Goal: Use online tool/utility: Utilize a website feature to perform a specific function

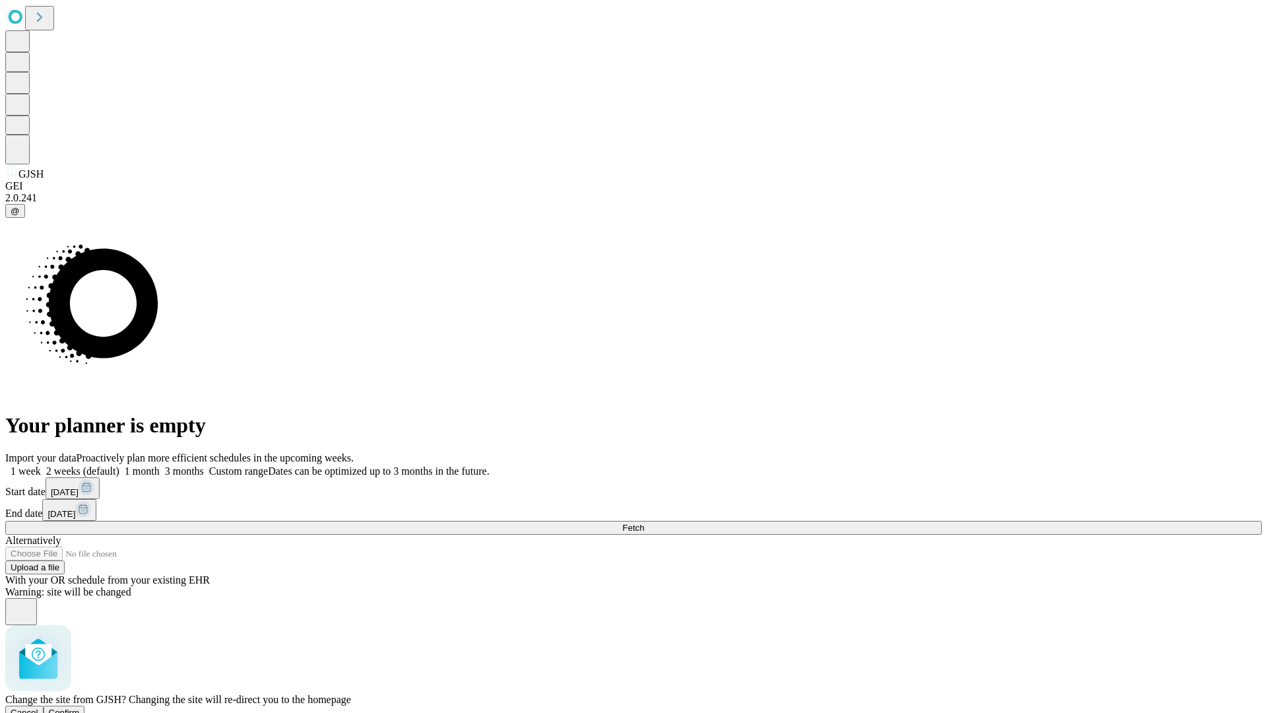
click at [80, 707] on span "Confirm" at bounding box center [64, 712] width 31 height 10
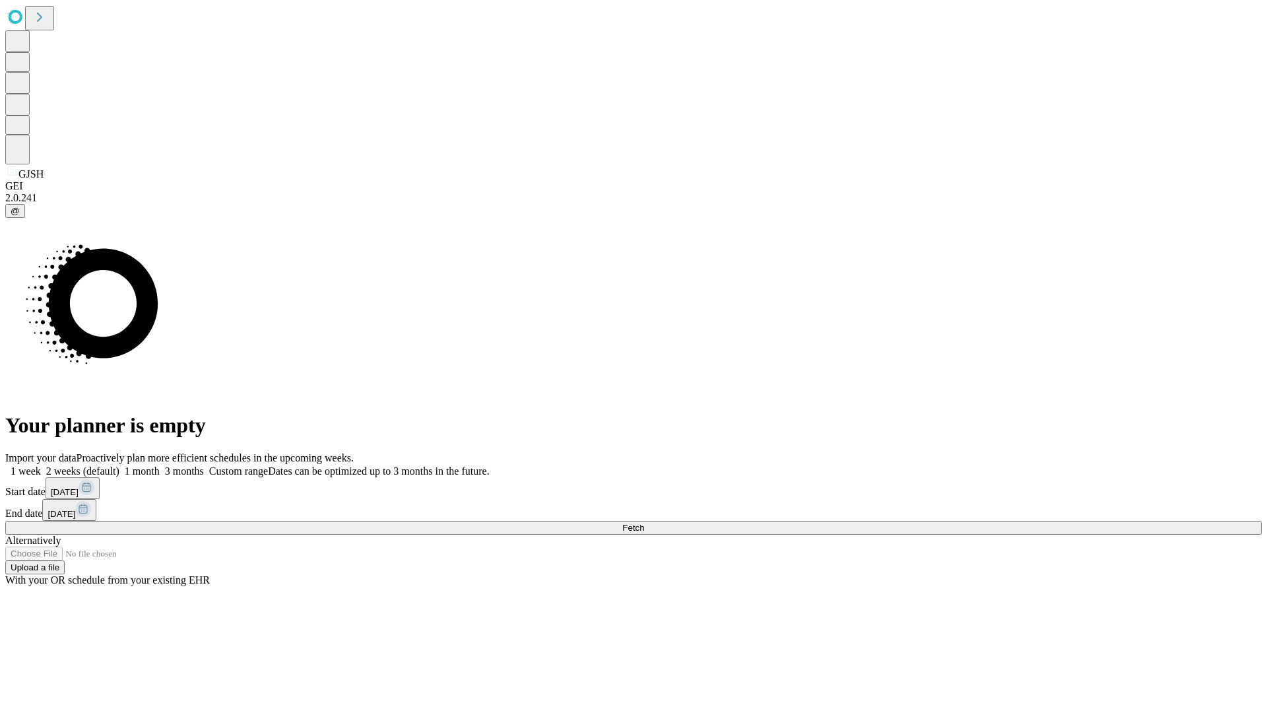
click at [41, 465] on label "1 week" at bounding box center [23, 470] width 36 height 11
click at [644, 523] on span "Fetch" at bounding box center [633, 528] width 22 height 10
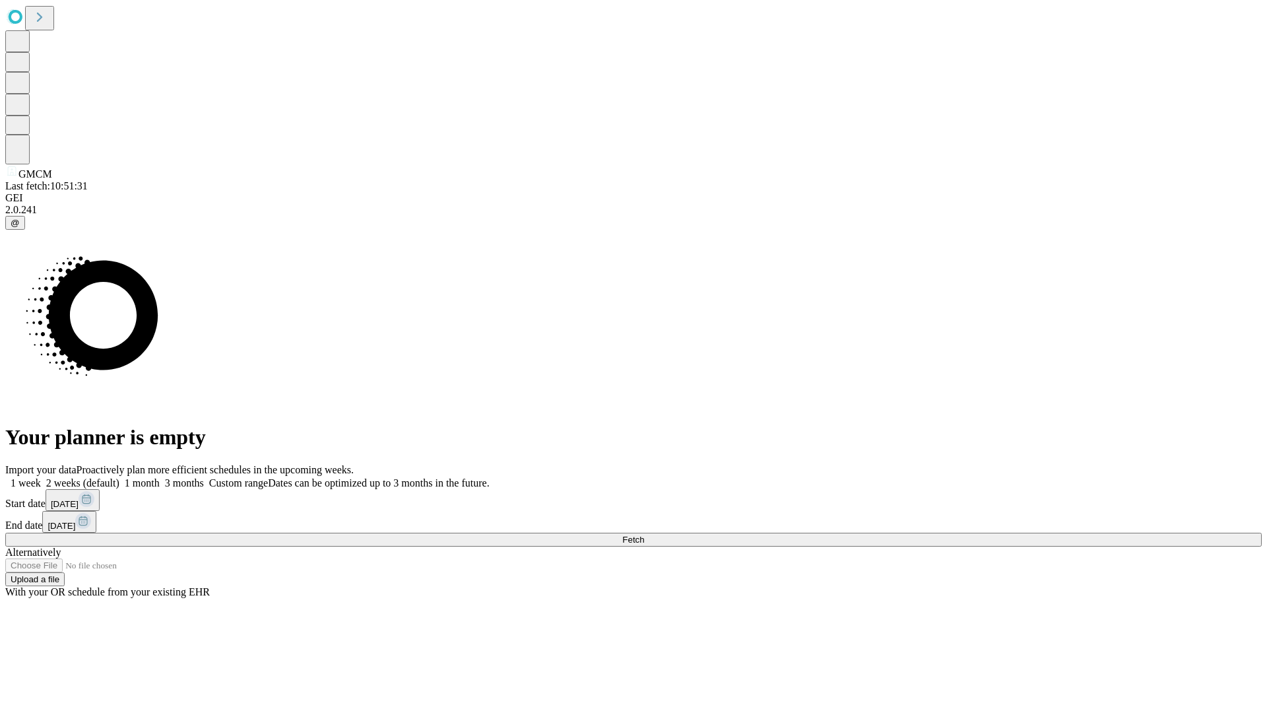
click at [41, 477] on label "1 week" at bounding box center [23, 482] width 36 height 11
click at [644, 535] on span "Fetch" at bounding box center [633, 540] width 22 height 10
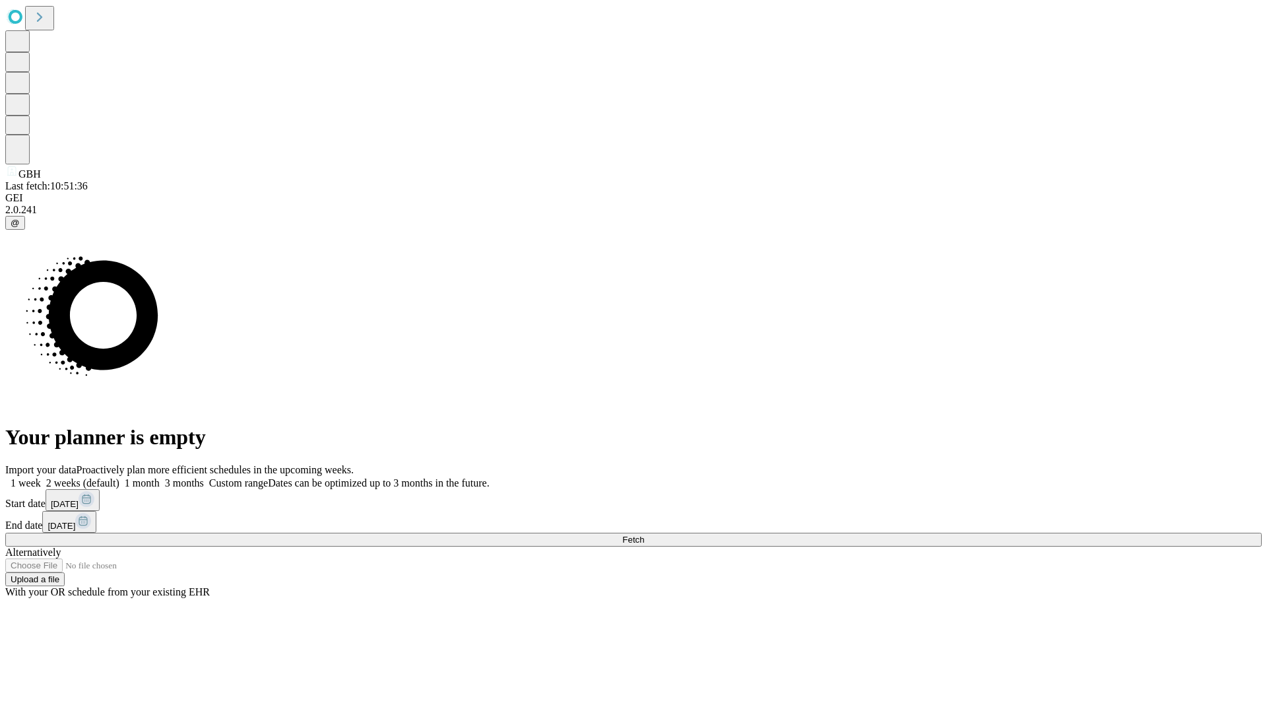
click at [41, 477] on label "1 week" at bounding box center [23, 482] width 36 height 11
click at [644, 535] on span "Fetch" at bounding box center [633, 540] width 22 height 10
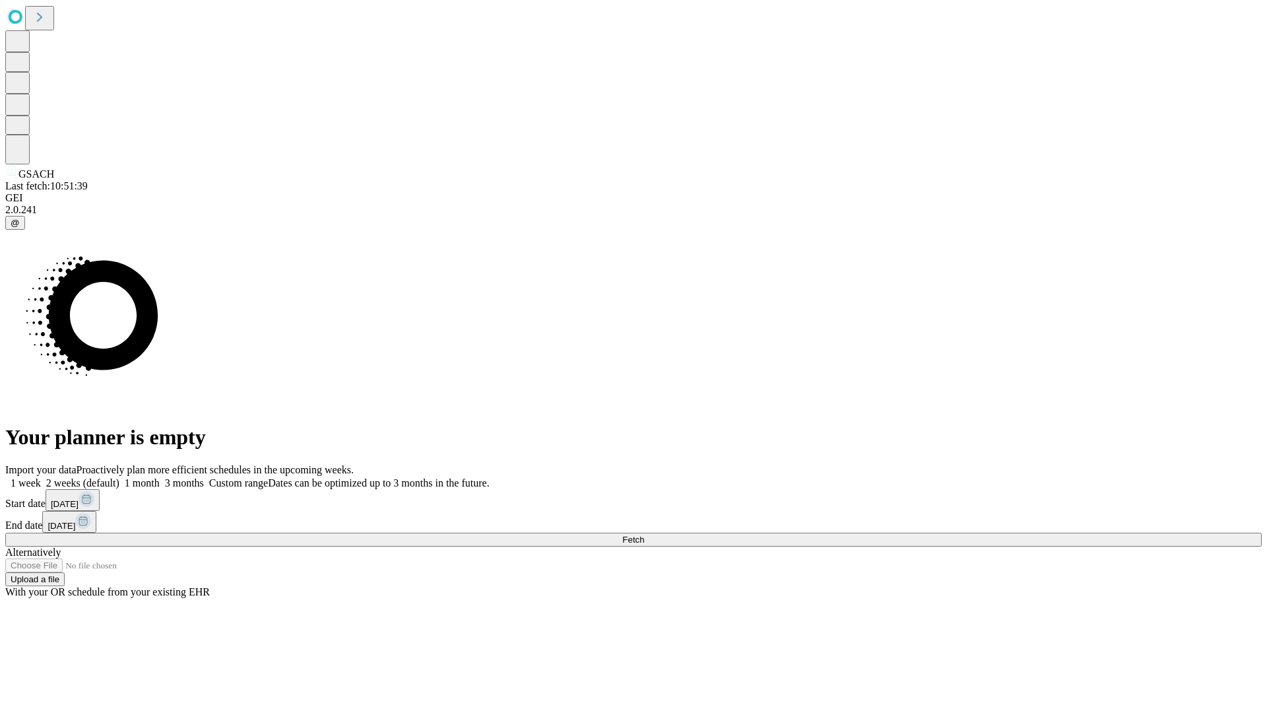
click at [644, 535] on span "Fetch" at bounding box center [633, 540] width 22 height 10
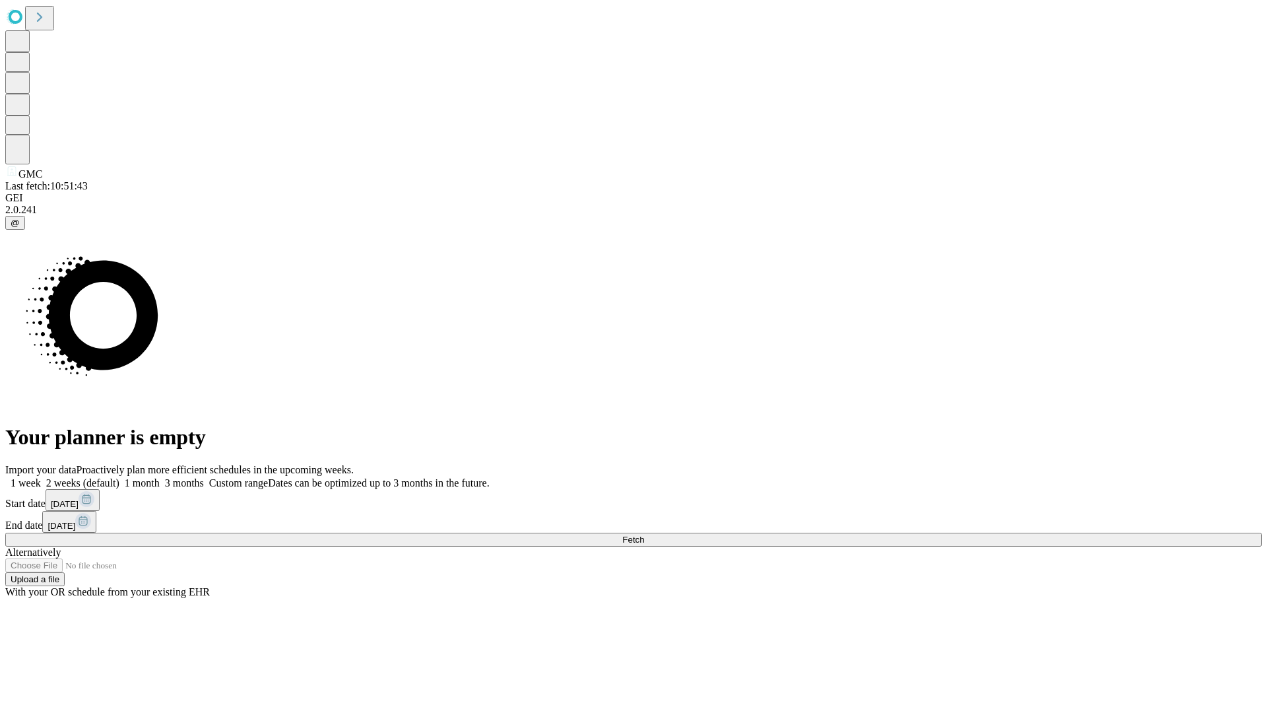
click at [41, 477] on label "1 week" at bounding box center [23, 482] width 36 height 11
click at [644, 535] on span "Fetch" at bounding box center [633, 540] width 22 height 10
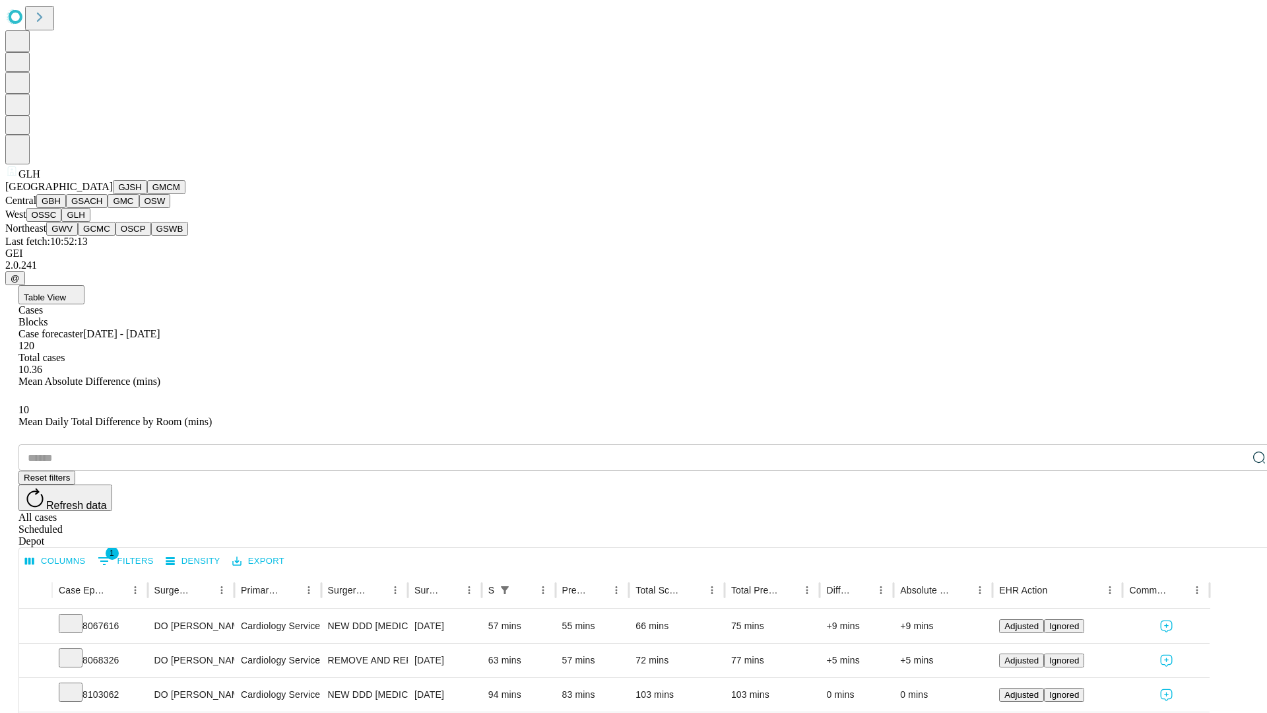
click at [78, 236] on button "GWV" at bounding box center [62, 229] width 32 height 14
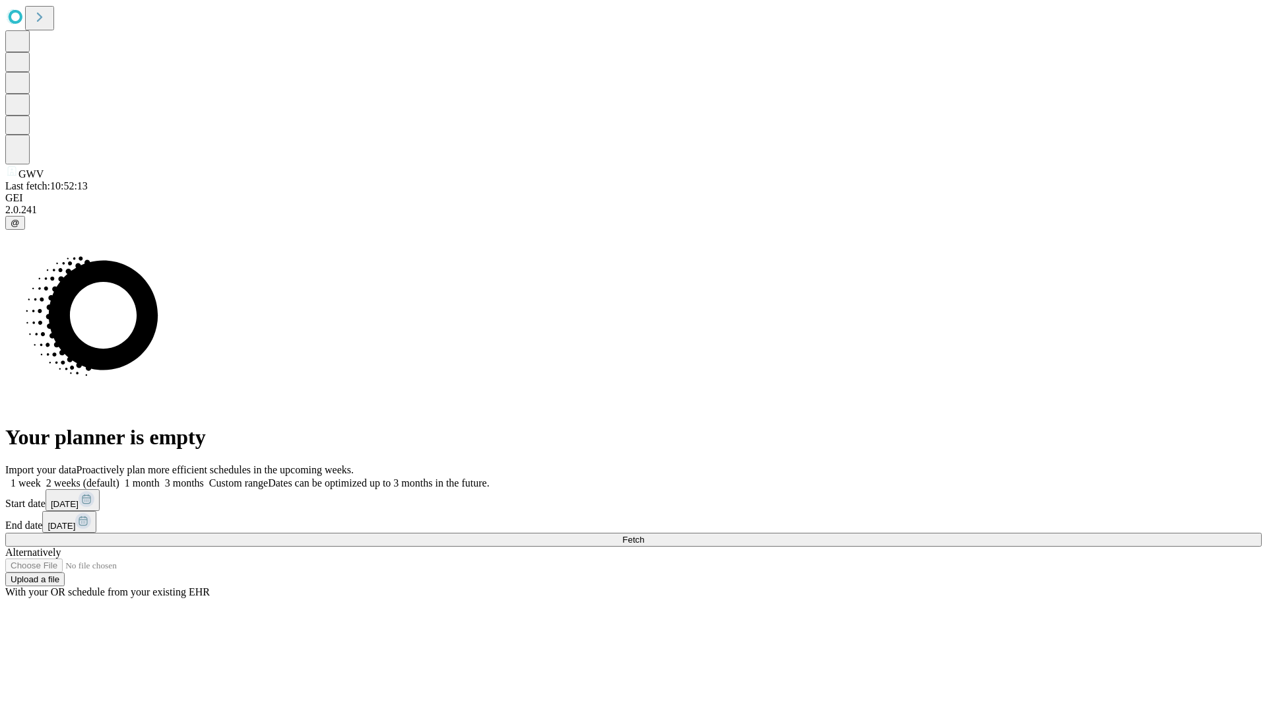
click at [41, 477] on label "1 week" at bounding box center [23, 482] width 36 height 11
click at [644, 535] on span "Fetch" at bounding box center [633, 540] width 22 height 10
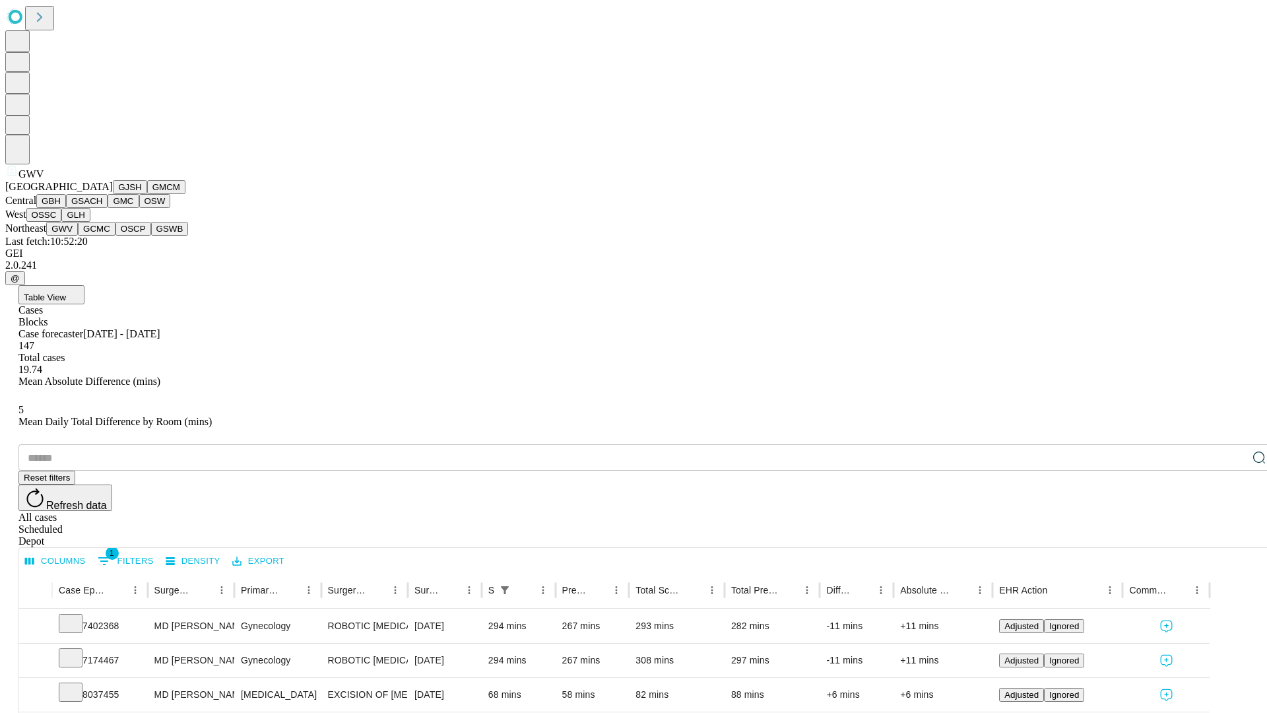
click at [102, 236] on button "GCMC" at bounding box center [97, 229] width 38 height 14
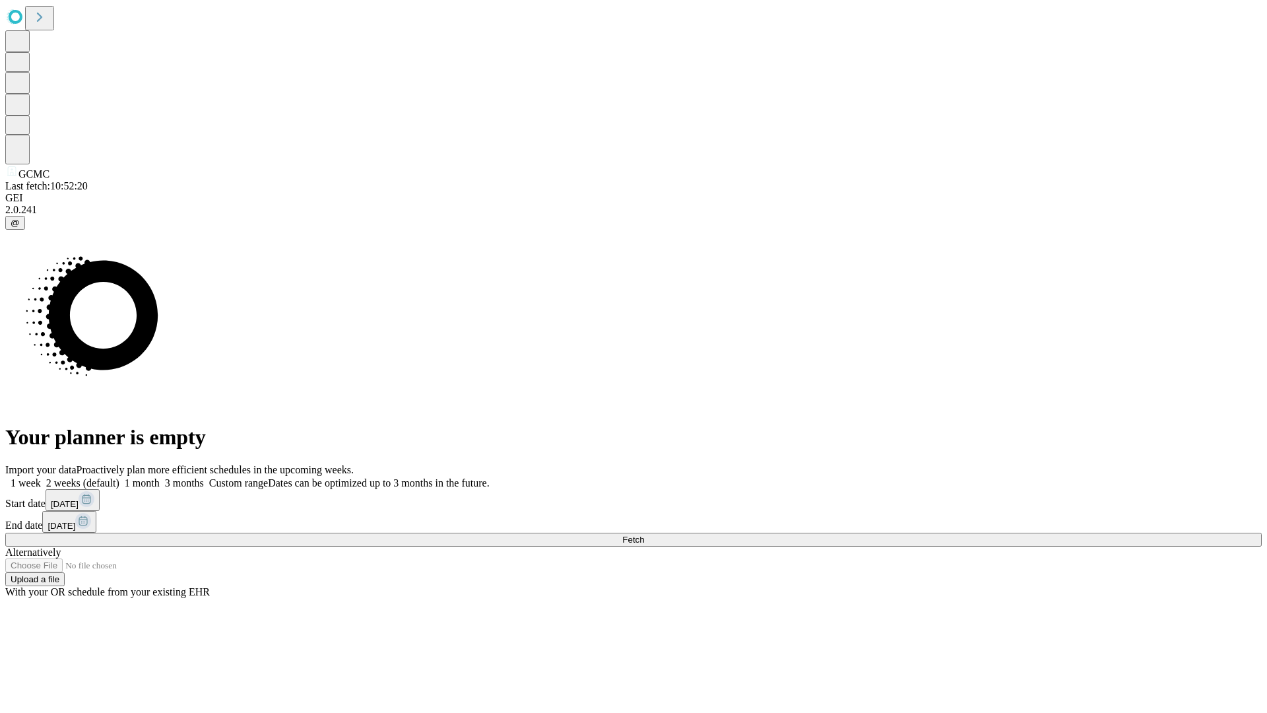
click at [41, 477] on label "1 week" at bounding box center [23, 482] width 36 height 11
click at [644, 535] on span "Fetch" at bounding box center [633, 540] width 22 height 10
